Goal: Task Accomplishment & Management: Manage account settings

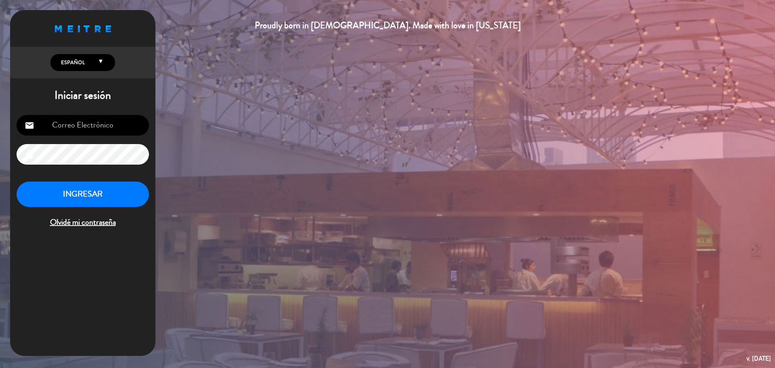
type input "[EMAIL_ADDRESS][DOMAIN_NAME]"
click at [94, 184] on button "INGRESAR" at bounding box center [83, 194] width 132 height 25
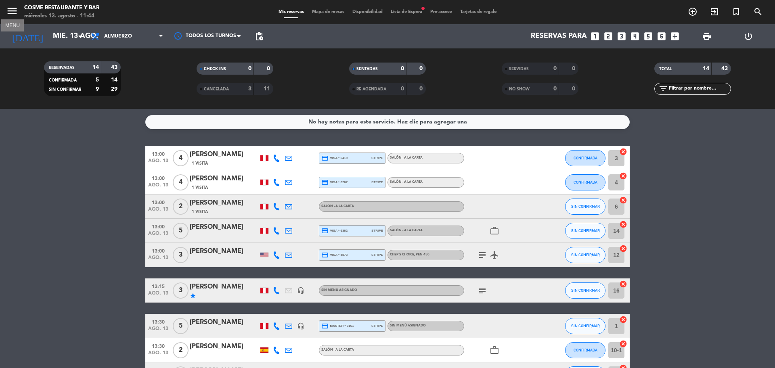
click at [6, 7] on icon "menu" at bounding box center [12, 11] width 12 height 12
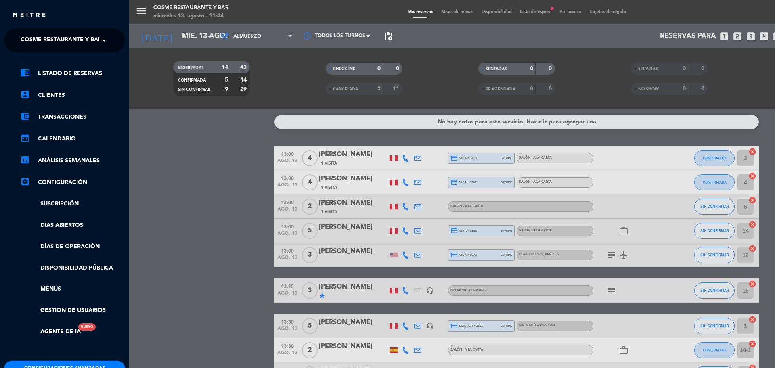
click at [34, 39] on span "Cosme Restaurante y Bar" at bounding box center [61, 40] width 81 height 17
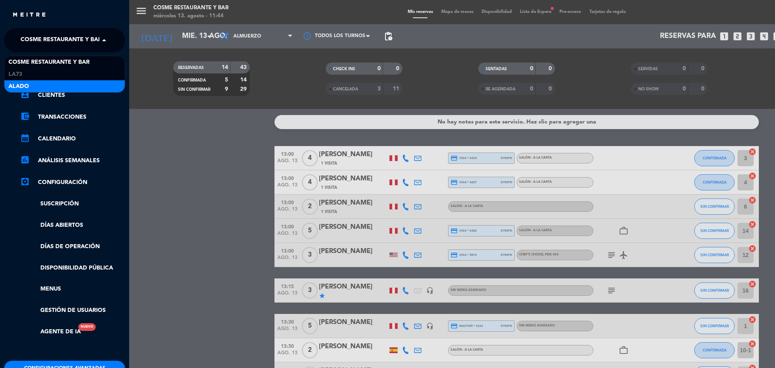
click at [36, 83] on div "Alado" at bounding box center [64, 86] width 120 height 12
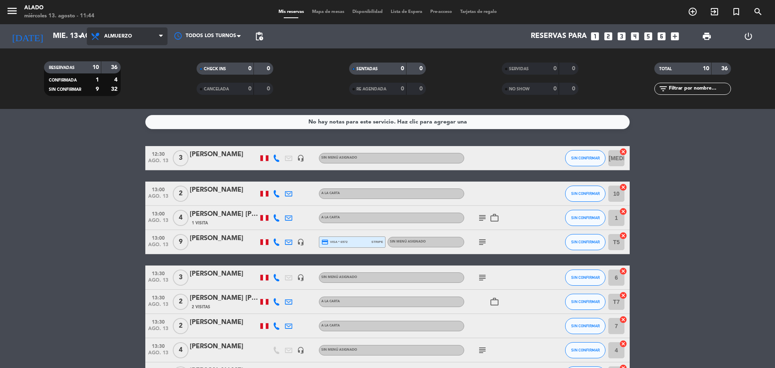
click at [117, 33] on span "Almuerzo" at bounding box center [127, 36] width 81 height 18
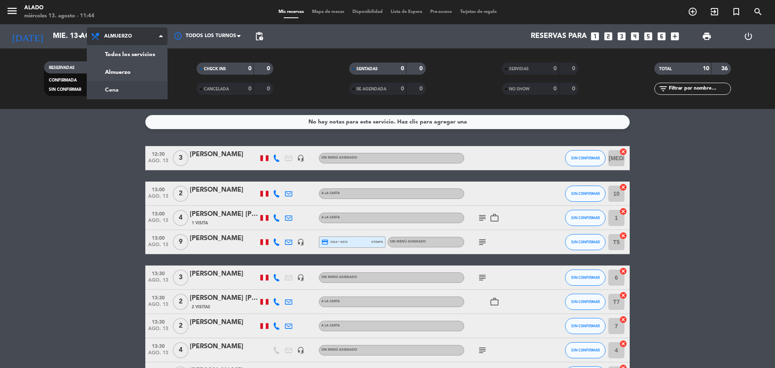
click at [121, 92] on div "menu Alado miércoles 13. agosto - 11:44 Mis reservas Mapa de mesas Disponibilid…" at bounding box center [387, 54] width 775 height 109
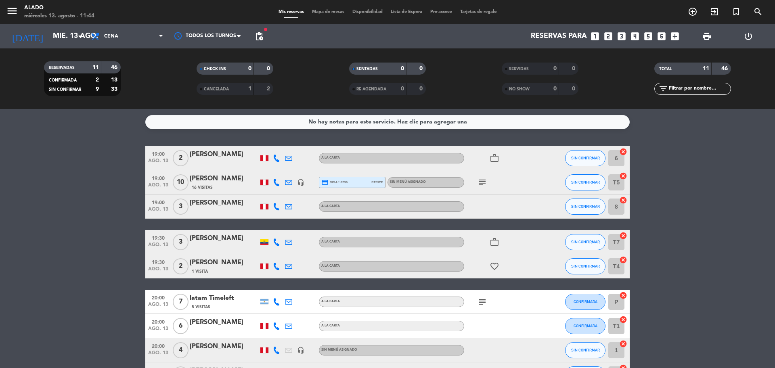
click at [483, 183] on icon "subject" at bounding box center [482, 182] width 10 height 10
